Goal: Task Accomplishment & Management: Manage account settings

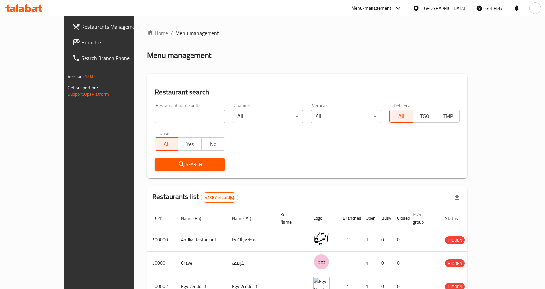
click at [159, 119] on input "search" at bounding box center [190, 116] width 70 height 13
paste input "510655"
type input "510655"
click at [457, 119] on span "TMP" at bounding box center [448, 115] width 18 height 9
click at [178, 160] on icon "submit" at bounding box center [182, 164] width 8 height 8
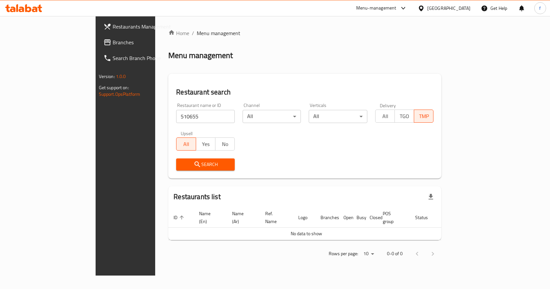
click at [431, 120] on span "TMP" at bounding box center [424, 115] width 14 height 9
click at [395, 122] on button "All" at bounding box center [385, 115] width 20 height 13
click at [181, 169] on button "Search" at bounding box center [205, 164] width 59 height 12
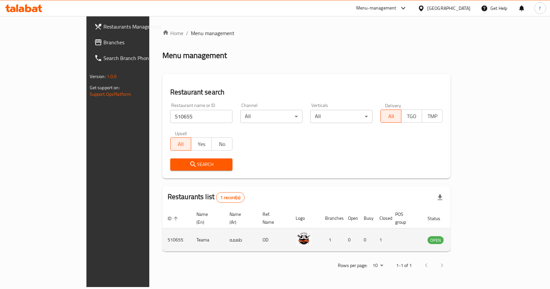
click at [470, 236] on icon "enhanced table" at bounding box center [466, 240] width 8 height 8
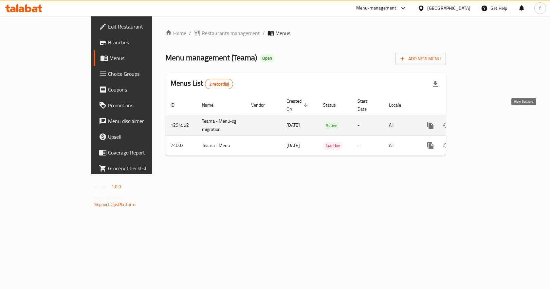
click at [481, 122] on icon "enhanced table" at bounding box center [478, 125] width 6 height 6
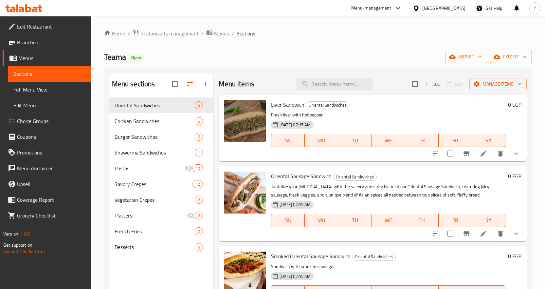
click at [500, 56] on icon "button" at bounding box center [497, 56] width 7 height 7
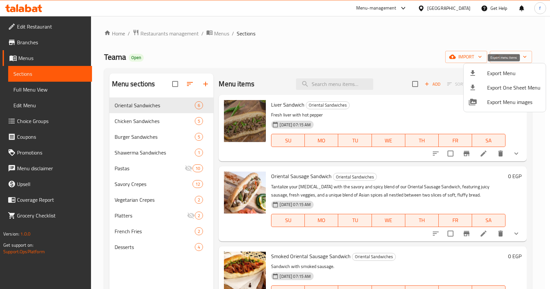
click at [486, 74] on div at bounding box center [478, 73] width 18 height 8
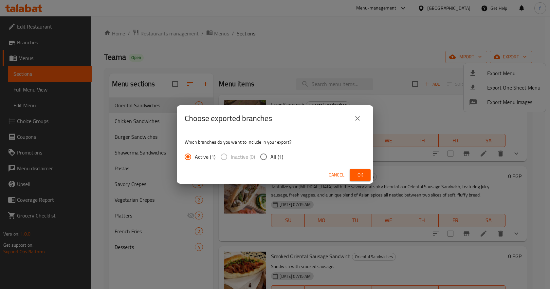
click at [266, 158] on input "All (1)" at bounding box center [264, 157] width 14 height 14
radio input "true"
click at [357, 176] on span "Ok" at bounding box center [360, 175] width 10 height 8
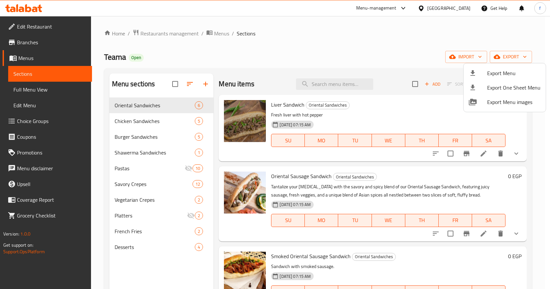
click at [45, 57] on div at bounding box center [275, 144] width 550 height 289
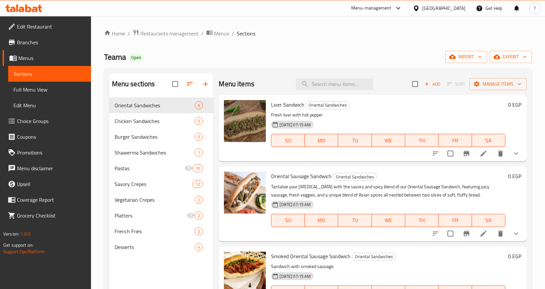
click at [45, 57] on span "Menus" at bounding box center [51, 58] width 67 height 8
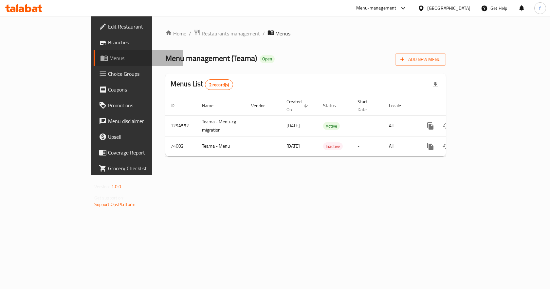
click at [94, 52] on link "Menus" at bounding box center [138, 58] width 89 height 16
click at [94, 47] on link "Branches" at bounding box center [138, 42] width 89 height 16
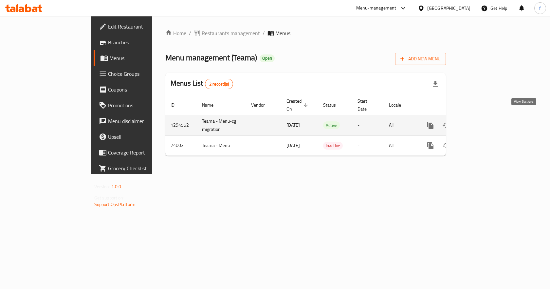
click at [481, 122] on icon "enhanced table" at bounding box center [478, 125] width 6 height 6
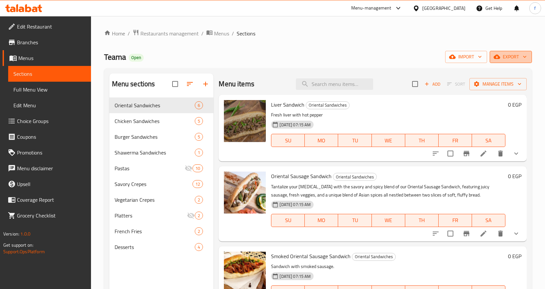
click at [515, 58] on span "export" at bounding box center [511, 57] width 32 height 8
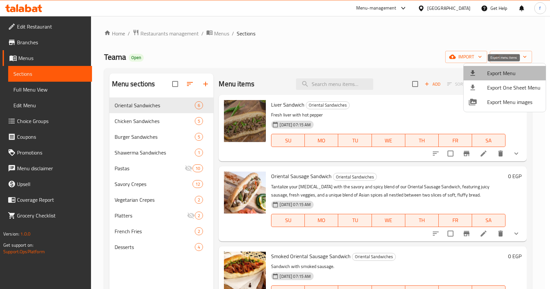
click at [508, 74] on span "Export Menu" at bounding box center [513, 73] width 53 height 8
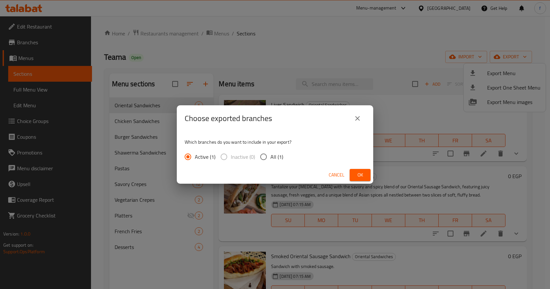
click at [268, 155] on input "All (1)" at bounding box center [264, 157] width 14 height 14
radio input "true"
click at [366, 173] on button "Ok" at bounding box center [360, 175] width 21 height 12
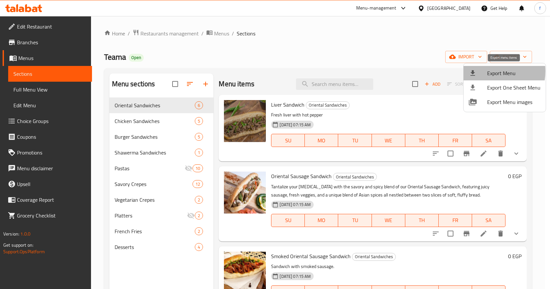
click at [487, 71] on span "Export Menu" at bounding box center [513, 73] width 53 height 8
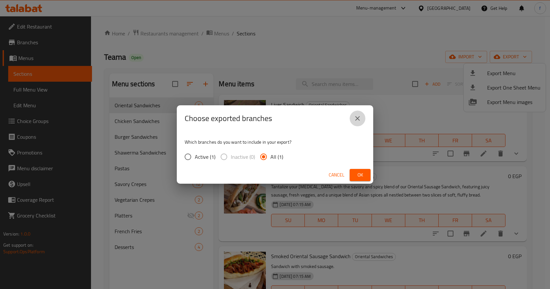
click at [354, 119] on icon "close" at bounding box center [358, 118] width 8 height 8
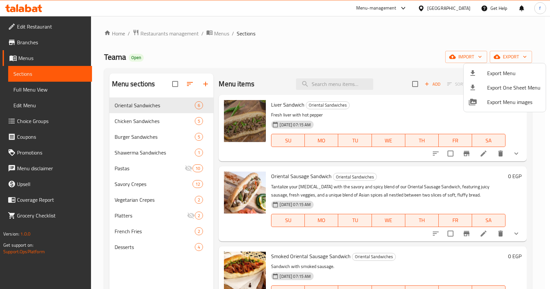
click at [38, 45] on div at bounding box center [275, 144] width 550 height 289
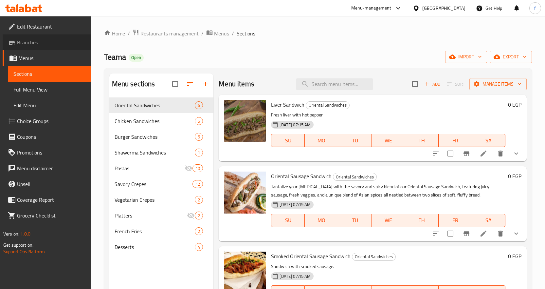
click at [32, 43] on span "Branches" at bounding box center [51, 42] width 69 height 8
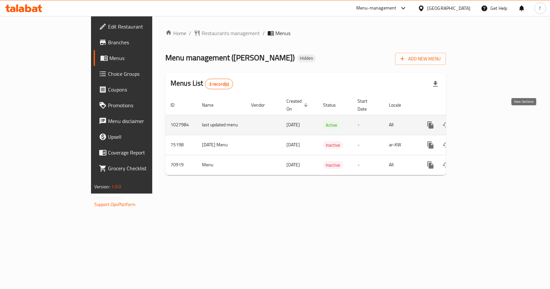
click at [482, 122] on icon "enhanced table" at bounding box center [478, 125] width 8 height 8
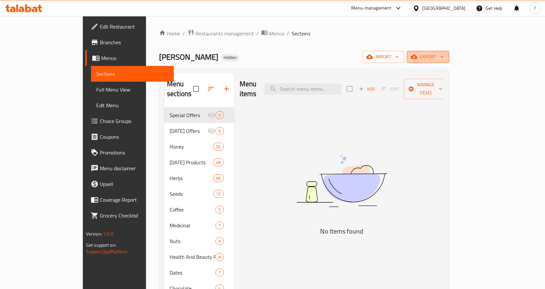
click at [444, 55] on span "export" at bounding box center [428, 57] width 32 height 8
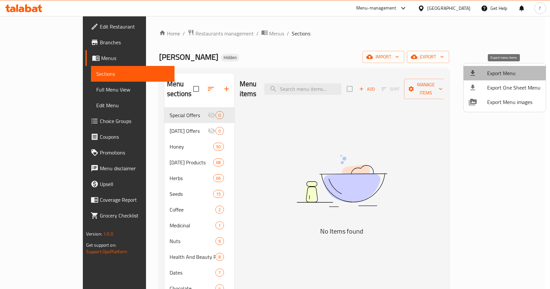
click at [510, 72] on span "Export Menu" at bounding box center [513, 73] width 53 height 8
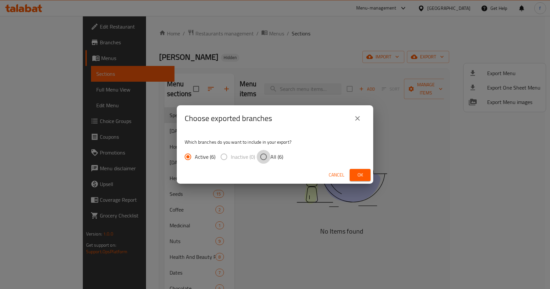
click at [268, 155] on input "All (6)" at bounding box center [264, 157] width 14 height 14
radio input "true"
click at [358, 172] on span "Ok" at bounding box center [360, 175] width 10 height 8
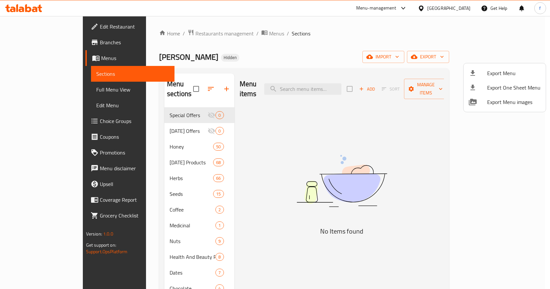
click at [185, 33] on div at bounding box center [275, 144] width 550 height 289
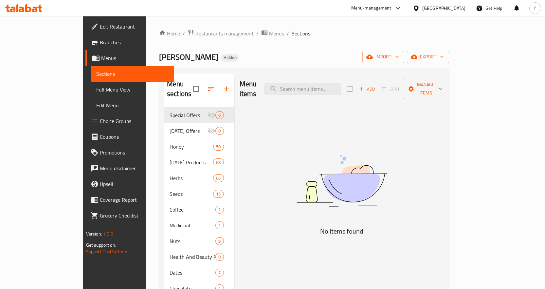
click at [196, 33] on span "Restaurants management" at bounding box center [225, 33] width 58 height 8
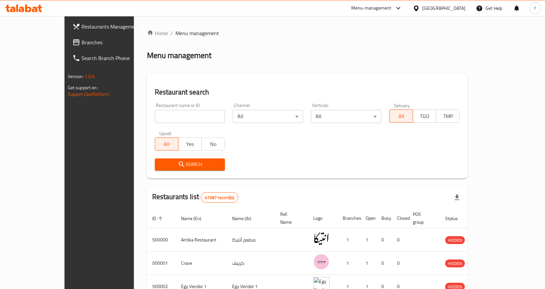
click at [82, 42] on span "Branches" at bounding box center [116, 42] width 69 height 8
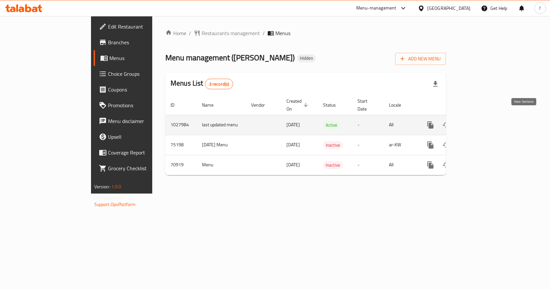
click at [481, 122] on icon "enhanced table" at bounding box center [478, 125] width 6 height 6
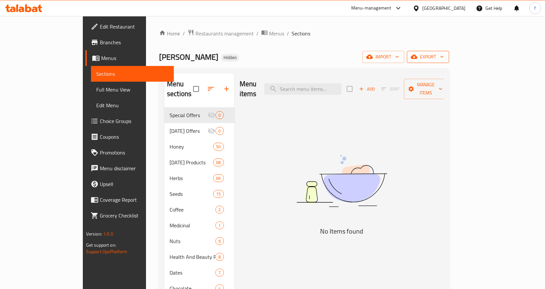
click at [444, 53] on span "export" at bounding box center [428, 57] width 32 height 8
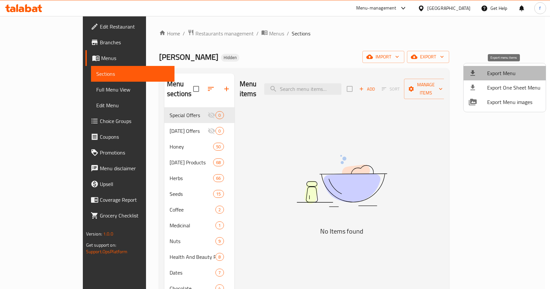
click at [511, 73] on span "Export Menu" at bounding box center [513, 73] width 53 height 8
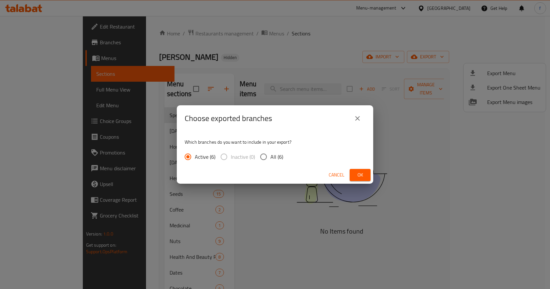
click at [271, 153] on span "All (6)" at bounding box center [277, 157] width 13 height 8
click at [270, 153] on input "All (6)" at bounding box center [264, 157] width 14 height 14
radio input "true"
click at [360, 115] on icon "close" at bounding box center [358, 118] width 8 height 8
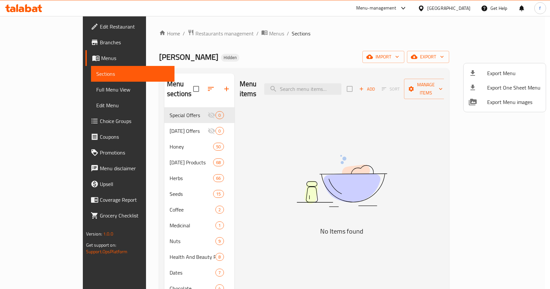
click at [176, 33] on div at bounding box center [275, 144] width 550 height 289
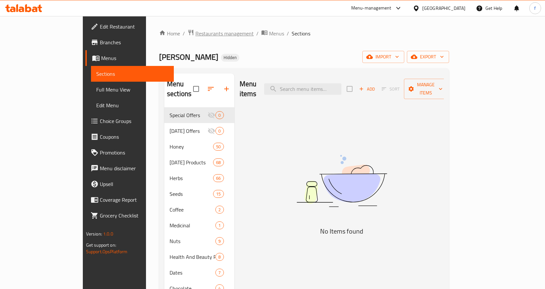
click at [196, 36] on span "Restaurants management" at bounding box center [225, 33] width 58 height 8
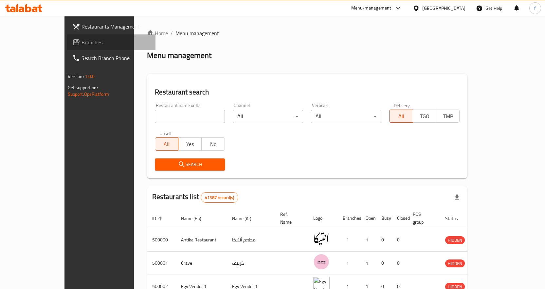
click at [82, 42] on span "Branches" at bounding box center [116, 42] width 69 height 8
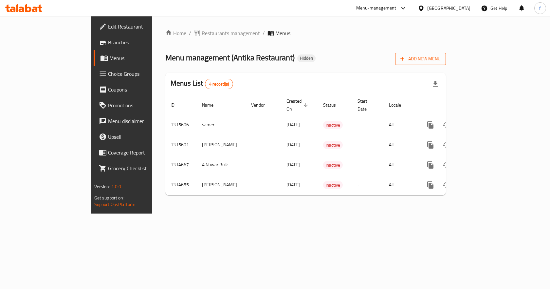
click at [441, 57] on span "Add New Menu" at bounding box center [421, 59] width 40 height 8
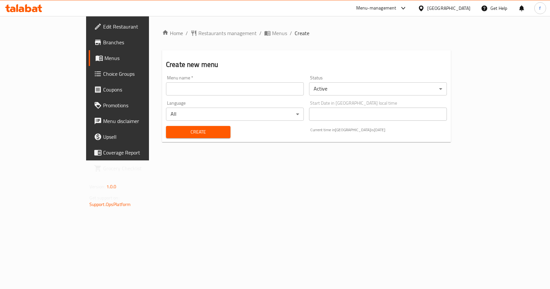
click at [166, 92] on input "text" at bounding box center [235, 88] width 138 height 13
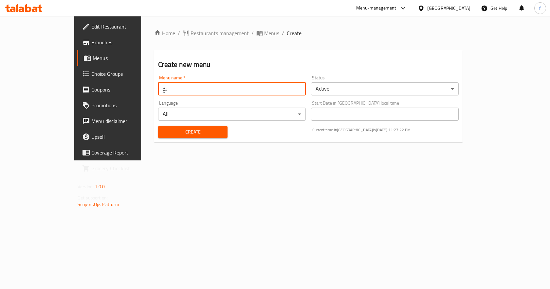
type input "ى"
type input "nour"
click at [163, 128] on span "Create" at bounding box center [192, 132] width 59 height 8
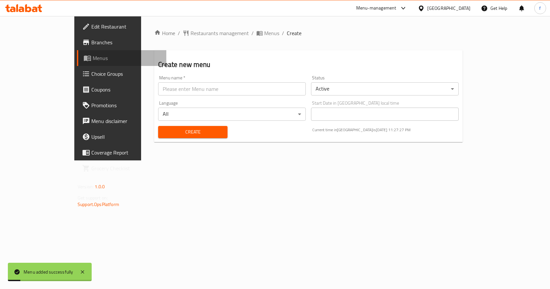
click at [77, 53] on link "Menus" at bounding box center [121, 58] width 89 height 16
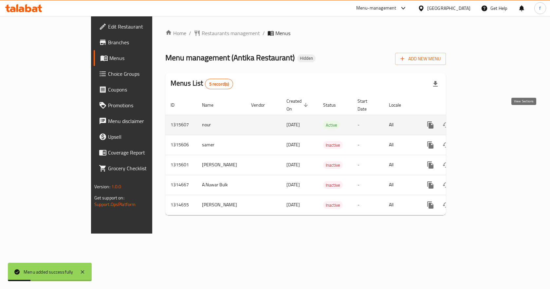
click at [482, 121] on icon "enhanced table" at bounding box center [478, 125] width 8 height 8
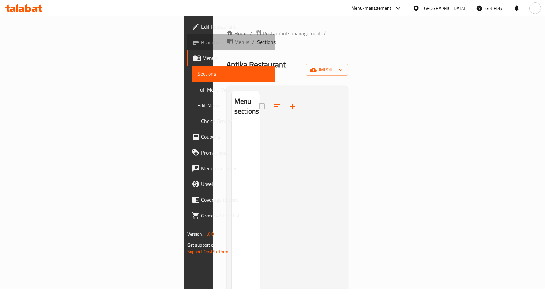
click at [201, 44] on span "Branches" at bounding box center [235, 42] width 69 height 8
